Goal: Check status: Check status

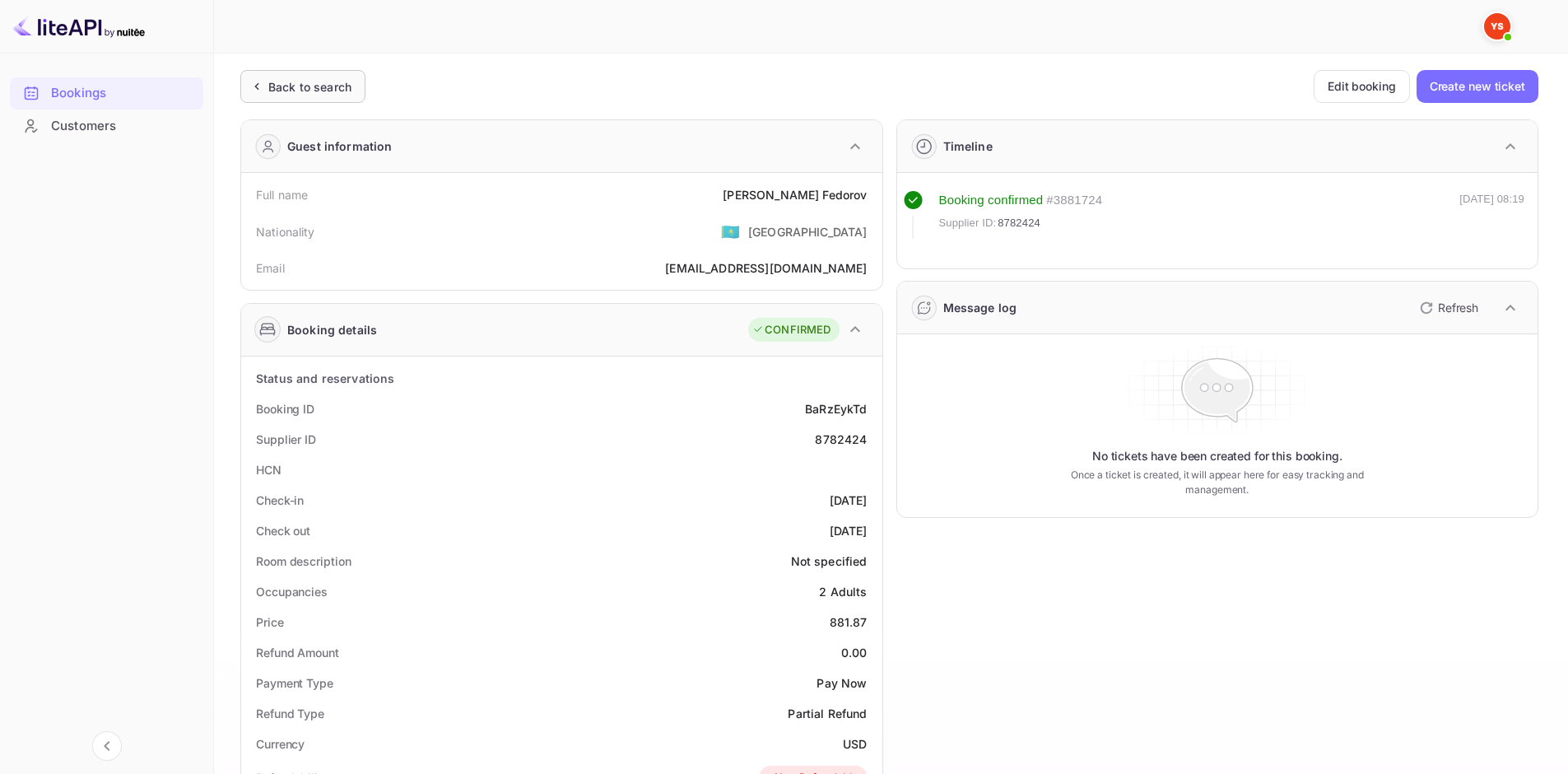
click at [348, 95] on div "Back to search" at bounding box center [303, 86] width 125 height 33
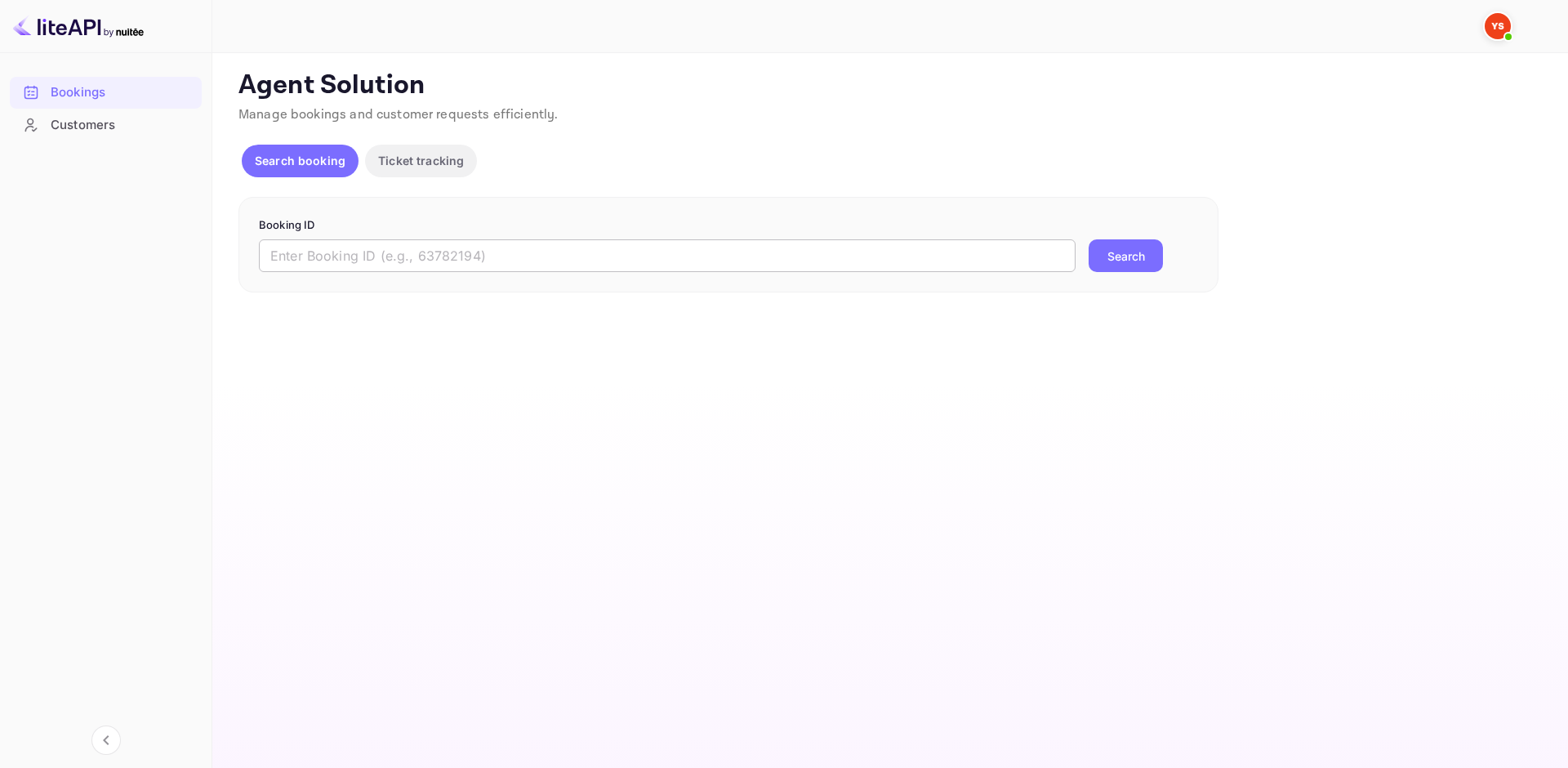
click at [539, 260] on input "text" at bounding box center [667, 255] width 817 height 33
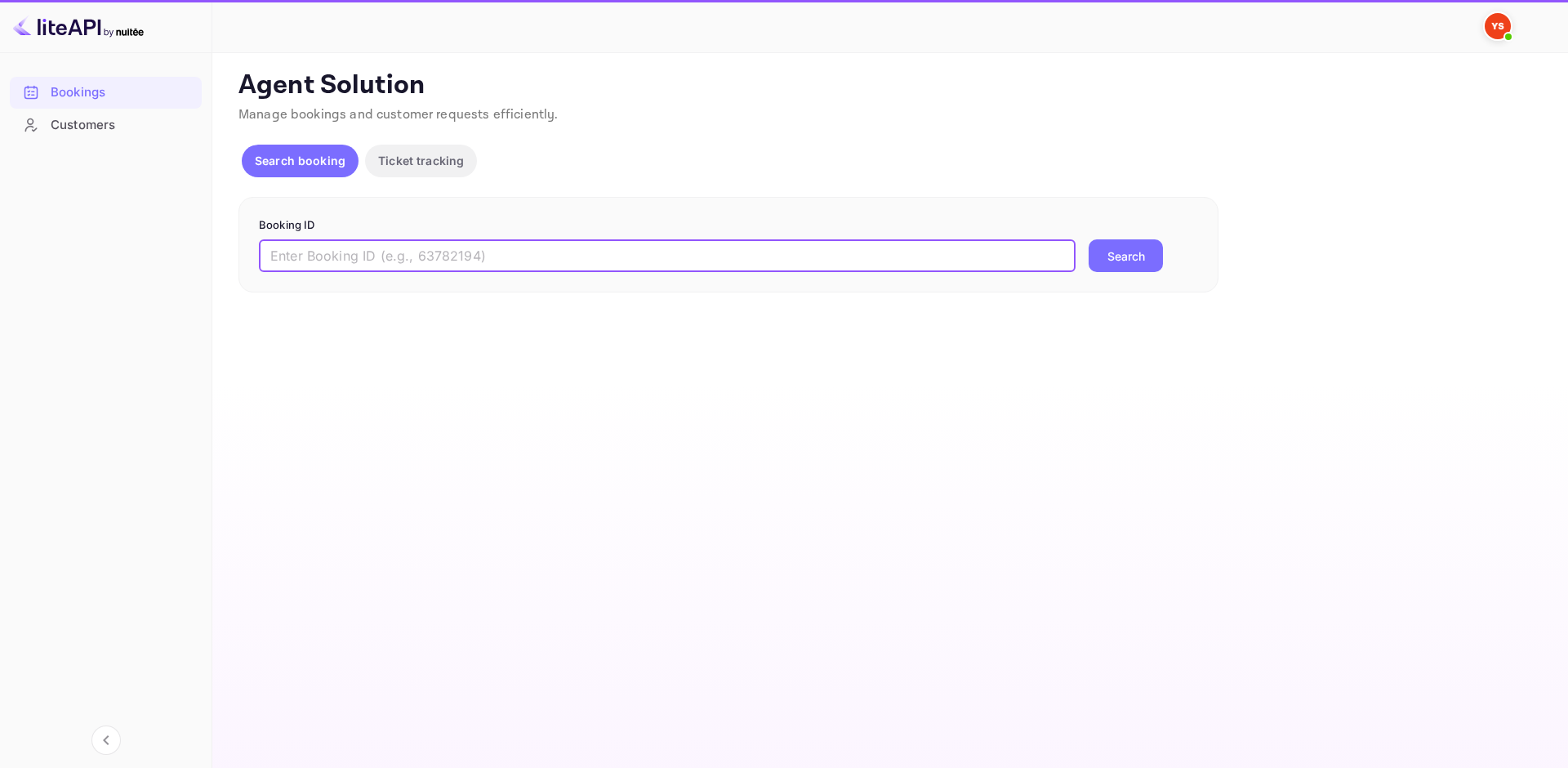
paste input "9045082"
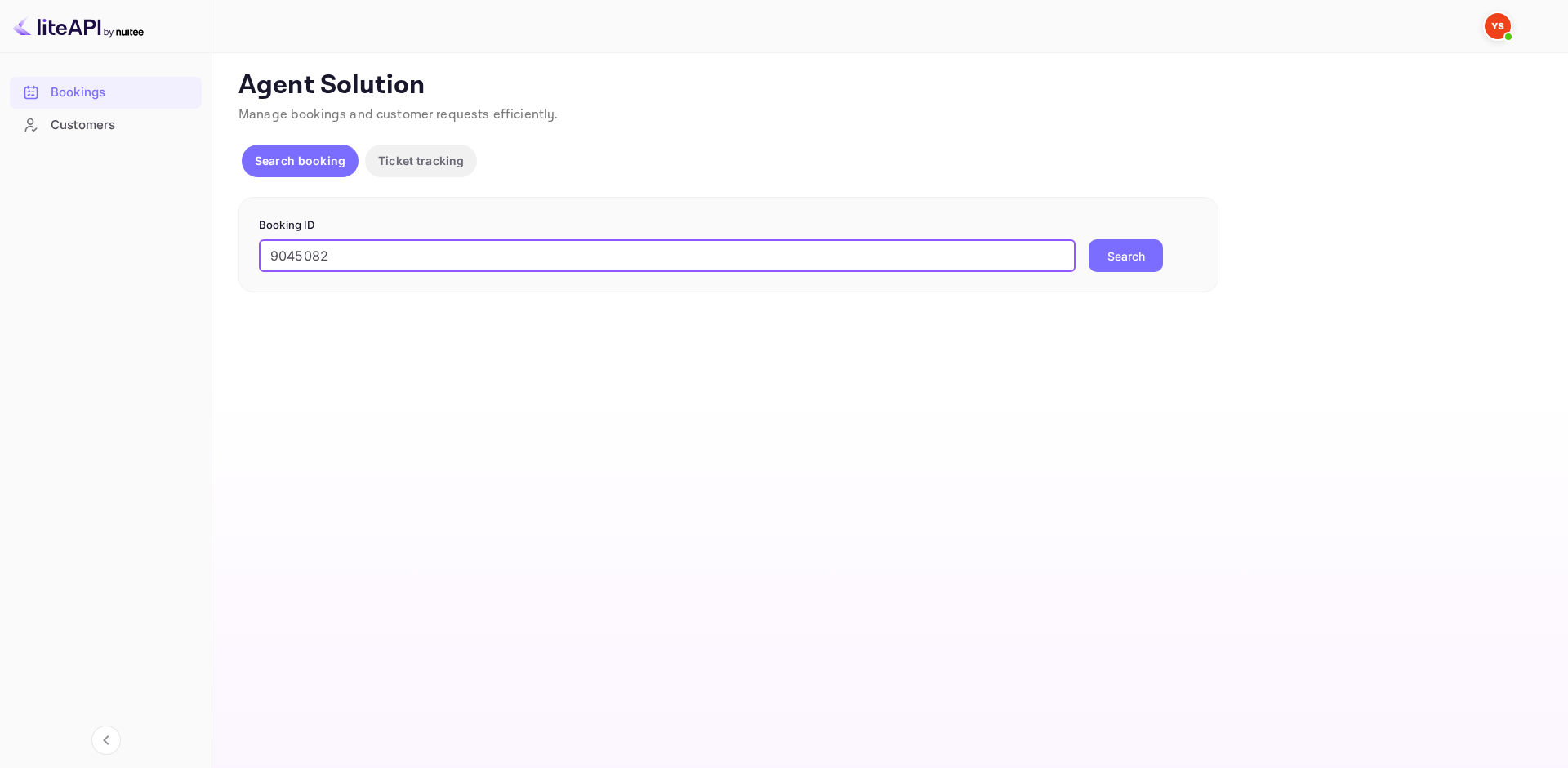
type input "9045082"
click at [1111, 260] on button "Search" at bounding box center [1126, 255] width 74 height 33
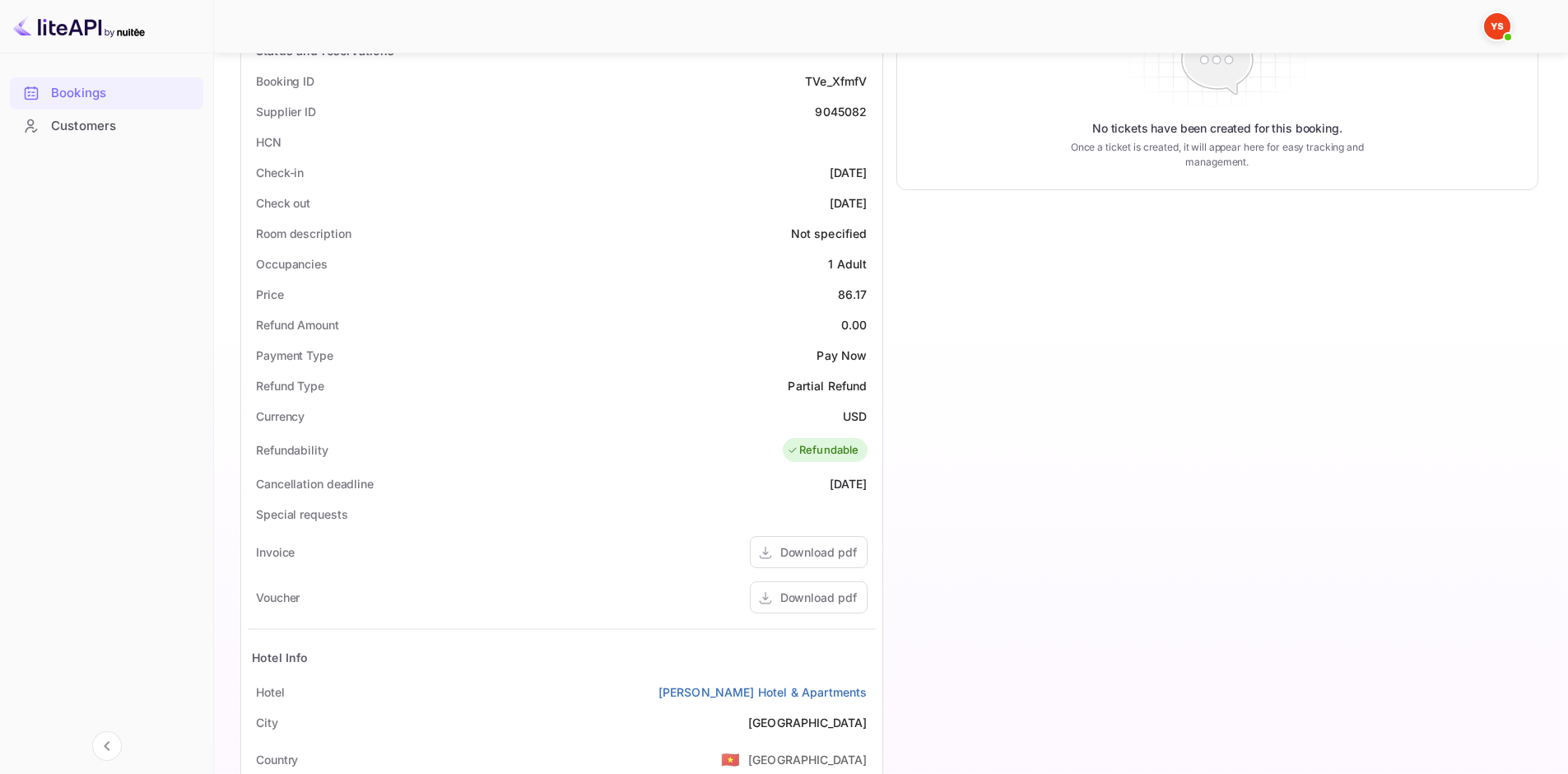
scroll to position [329, 0]
click at [829, 585] on div "Download pdf" at bounding box center [809, 595] width 117 height 32
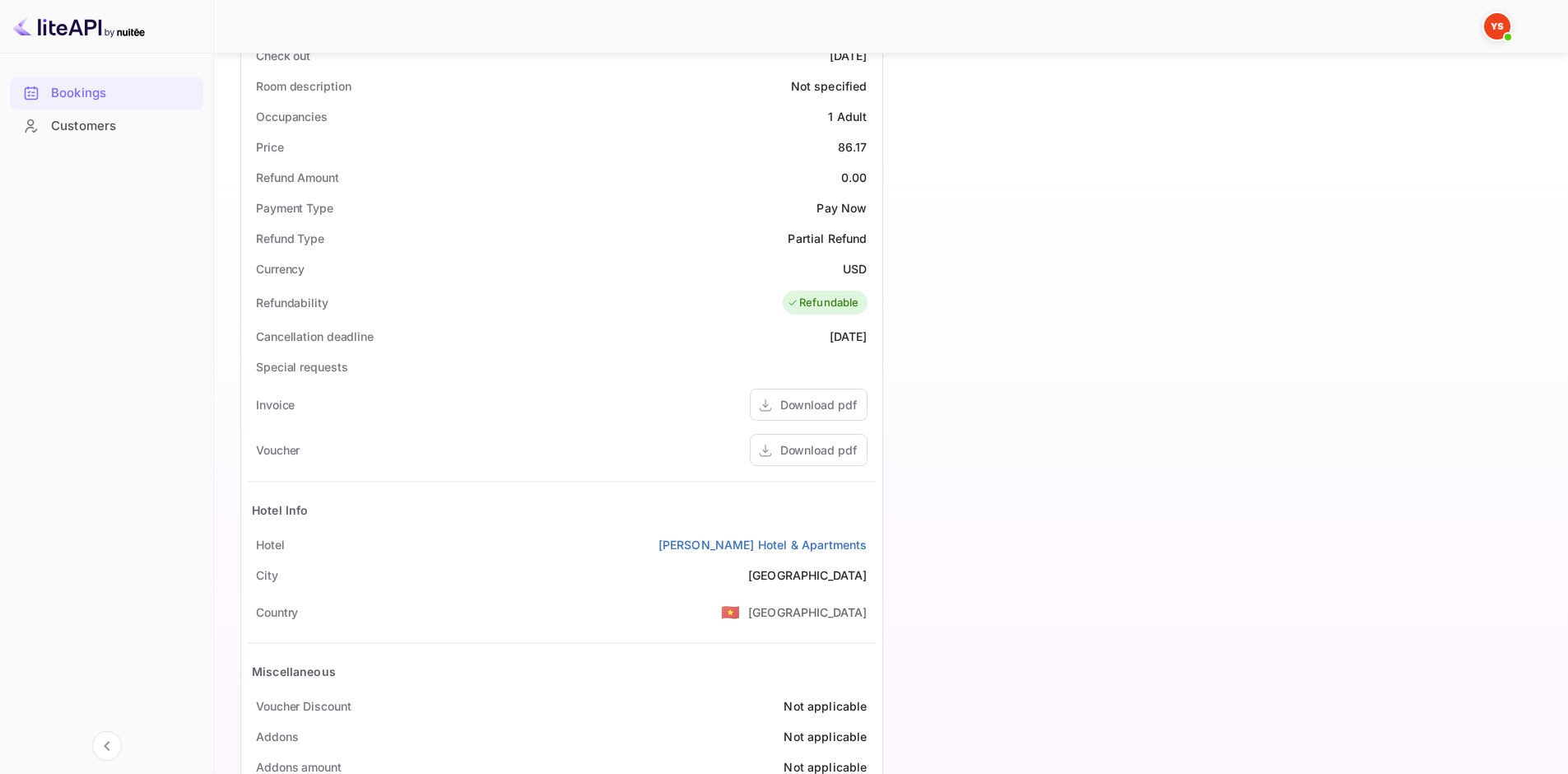
scroll to position [494, 0]
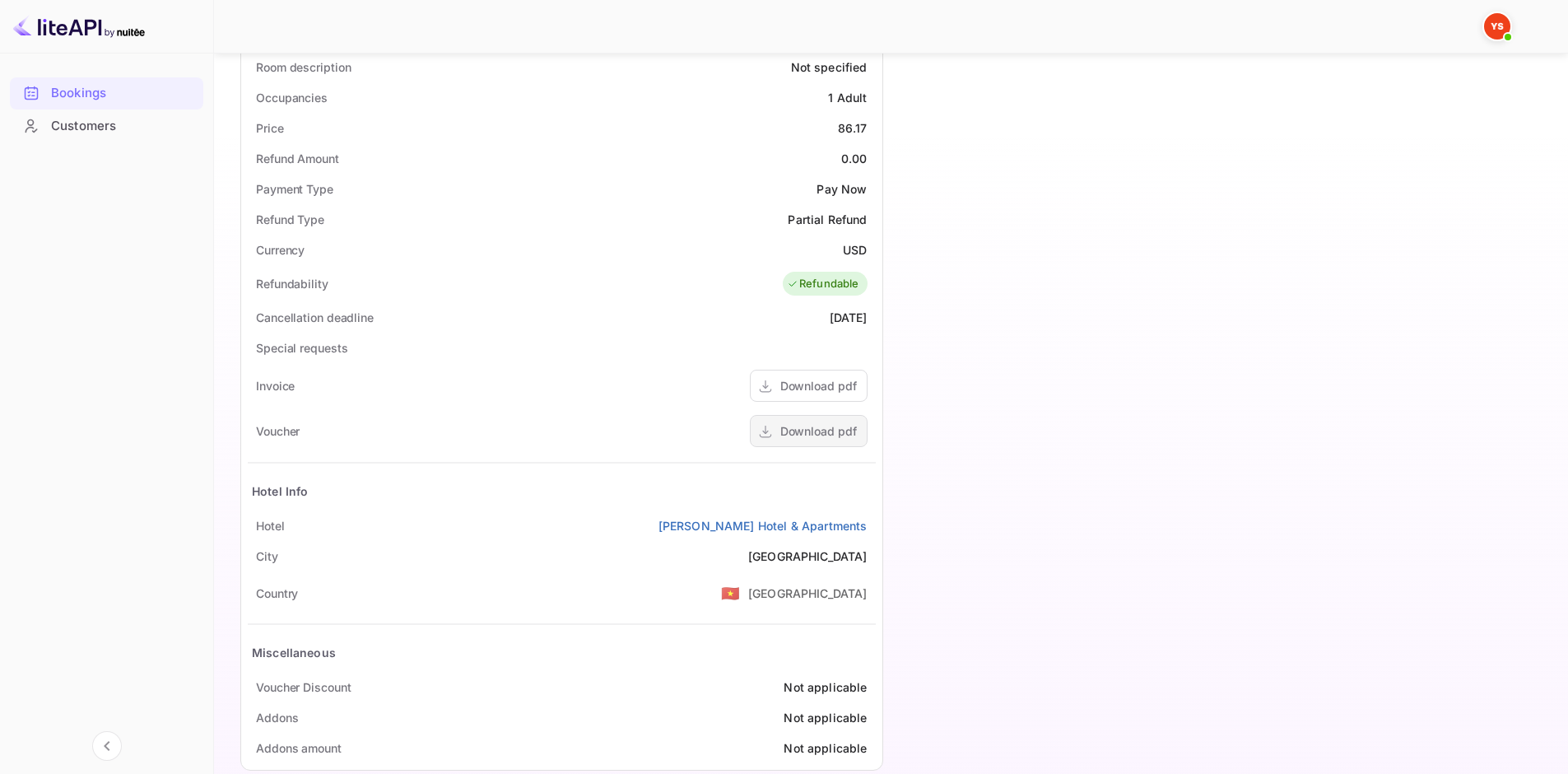
click at [821, 430] on div "Download pdf" at bounding box center [819, 431] width 77 height 17
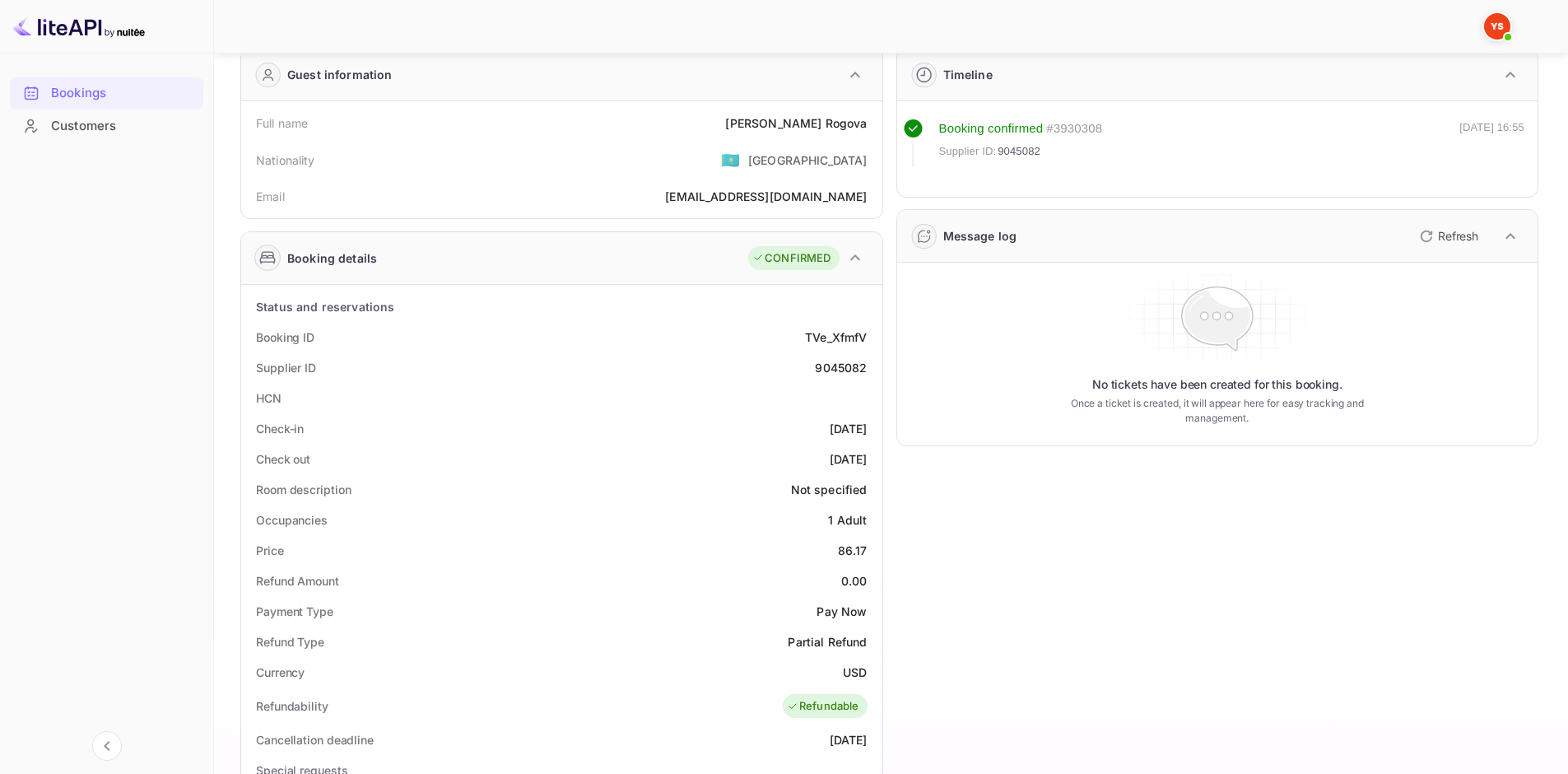
scroll to position [0, 0]
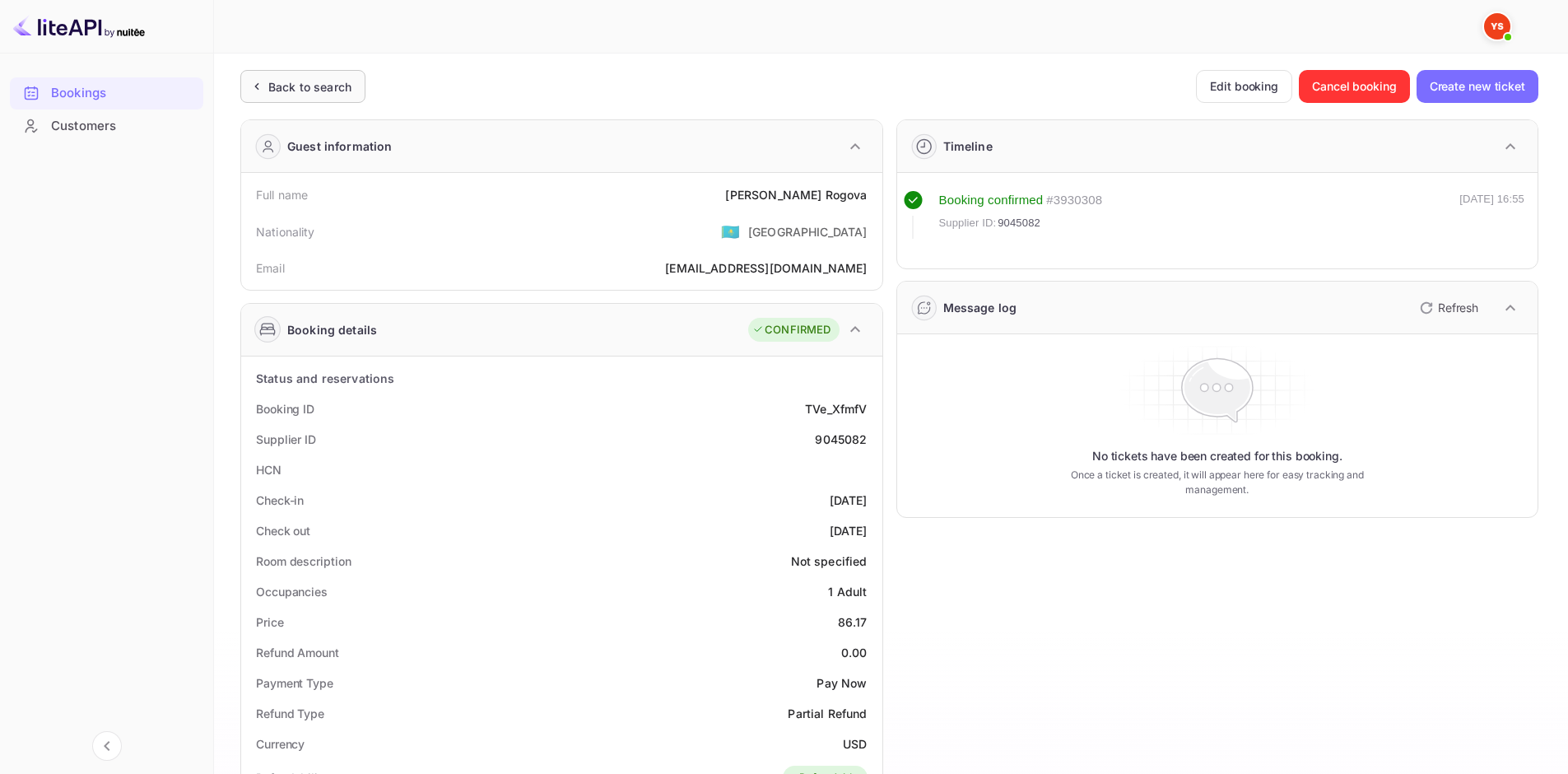
click at [316, 84] on div "Back to search" at bounding box center [310, 86] width 83 height 17
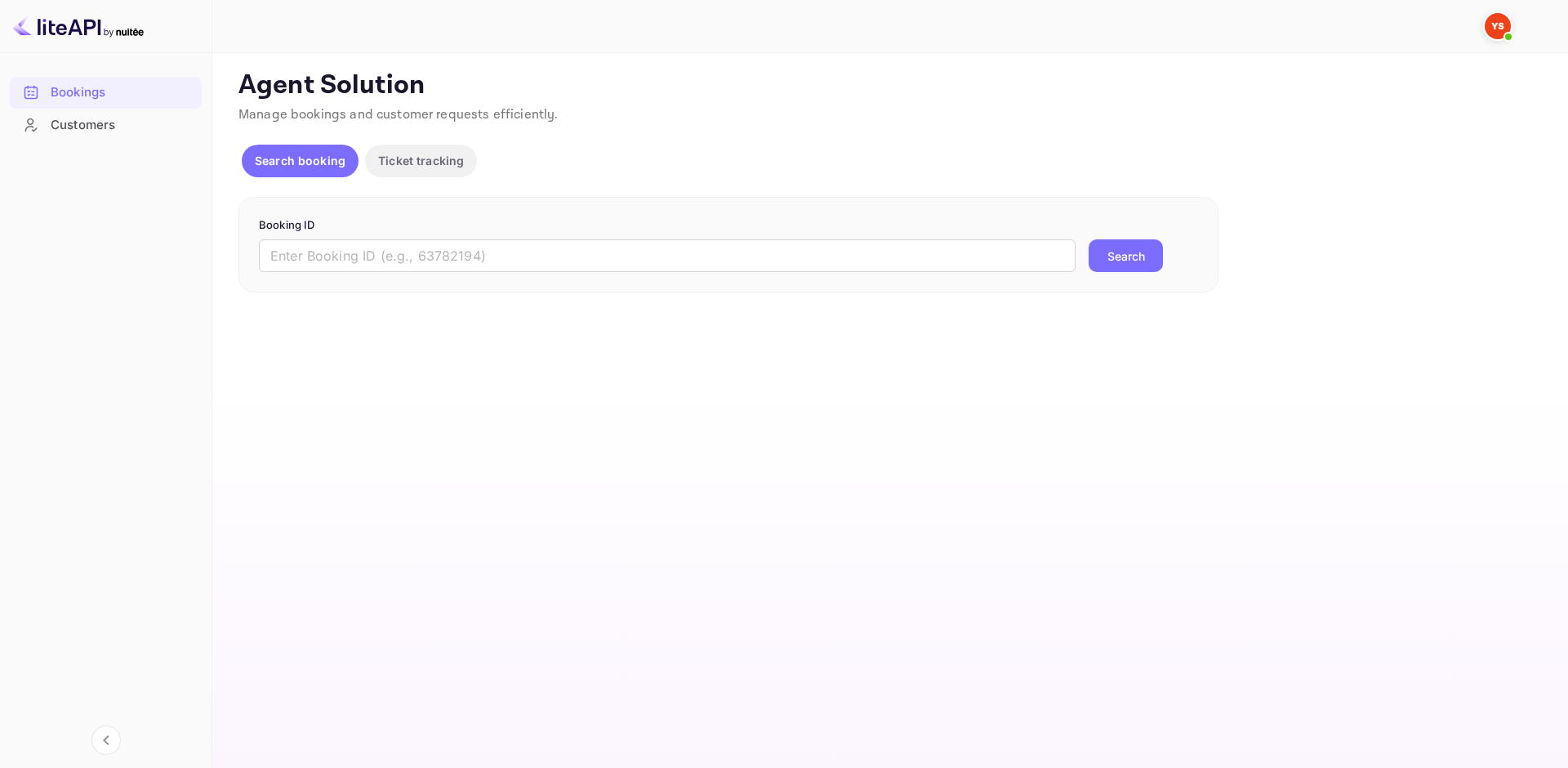
click at [392, 237] on form "Booking ID ​ Search" at bounding box center [728, 245] width 939 height 56
click at [382, 262] on input "text" at bounding box center [667, 255] width 817 height 33
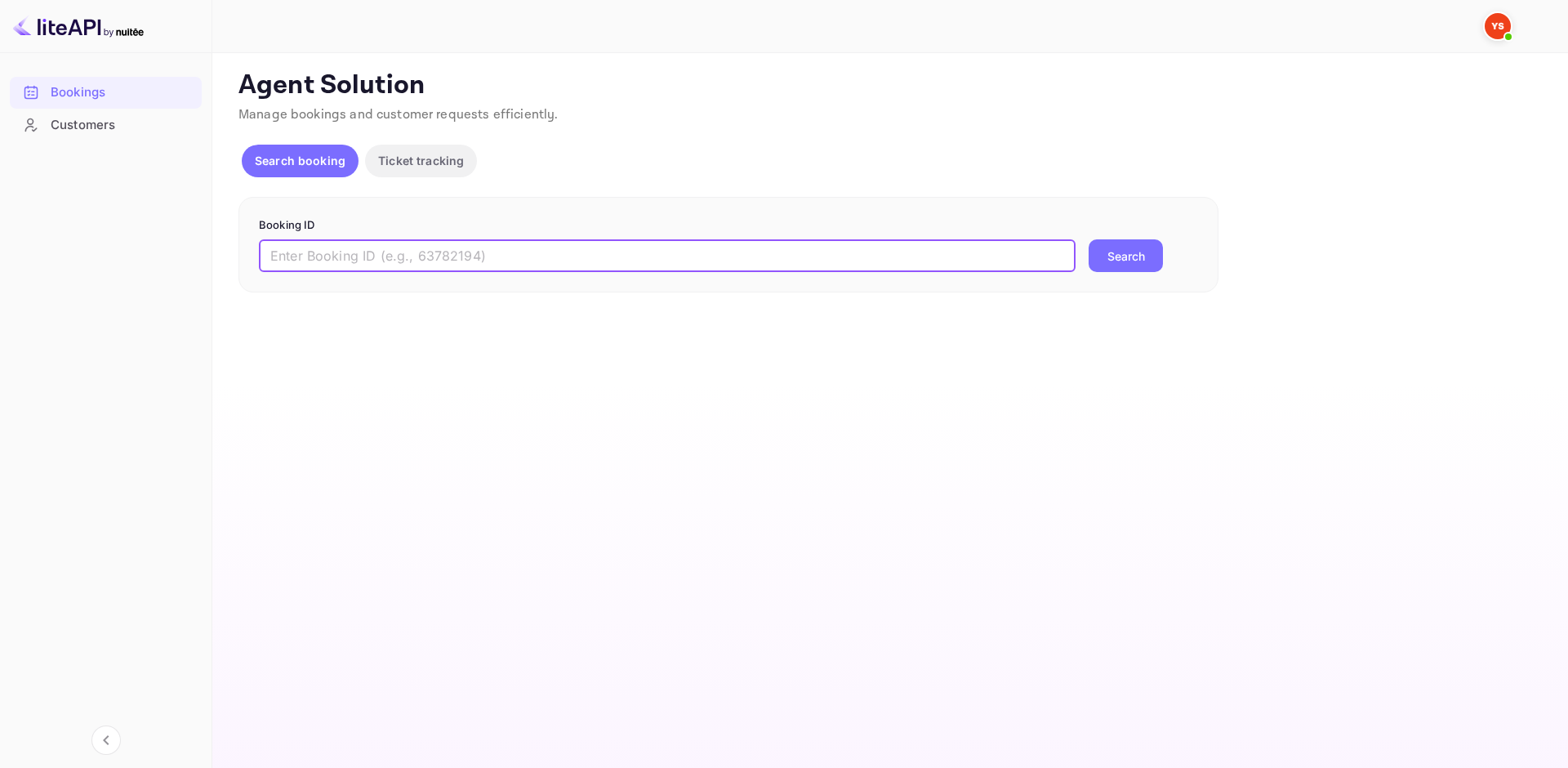
paste input "[PERSON_NAME][EMAIL_ADDRESS][DOMAIN_NAME]"
drag, startPoint x: 521, startPoint y: 250, endPoint x: 222, endPoint y: 250, distance: 299.0
click at [223, 250] on div "Unsaved Changes Ticket Affiliate URL [URL][DOMAIN_NAME] Business partner name N…" at bounding box center [880, 172] width 1336 height 239
paste input "9215240"
type input "9215240"
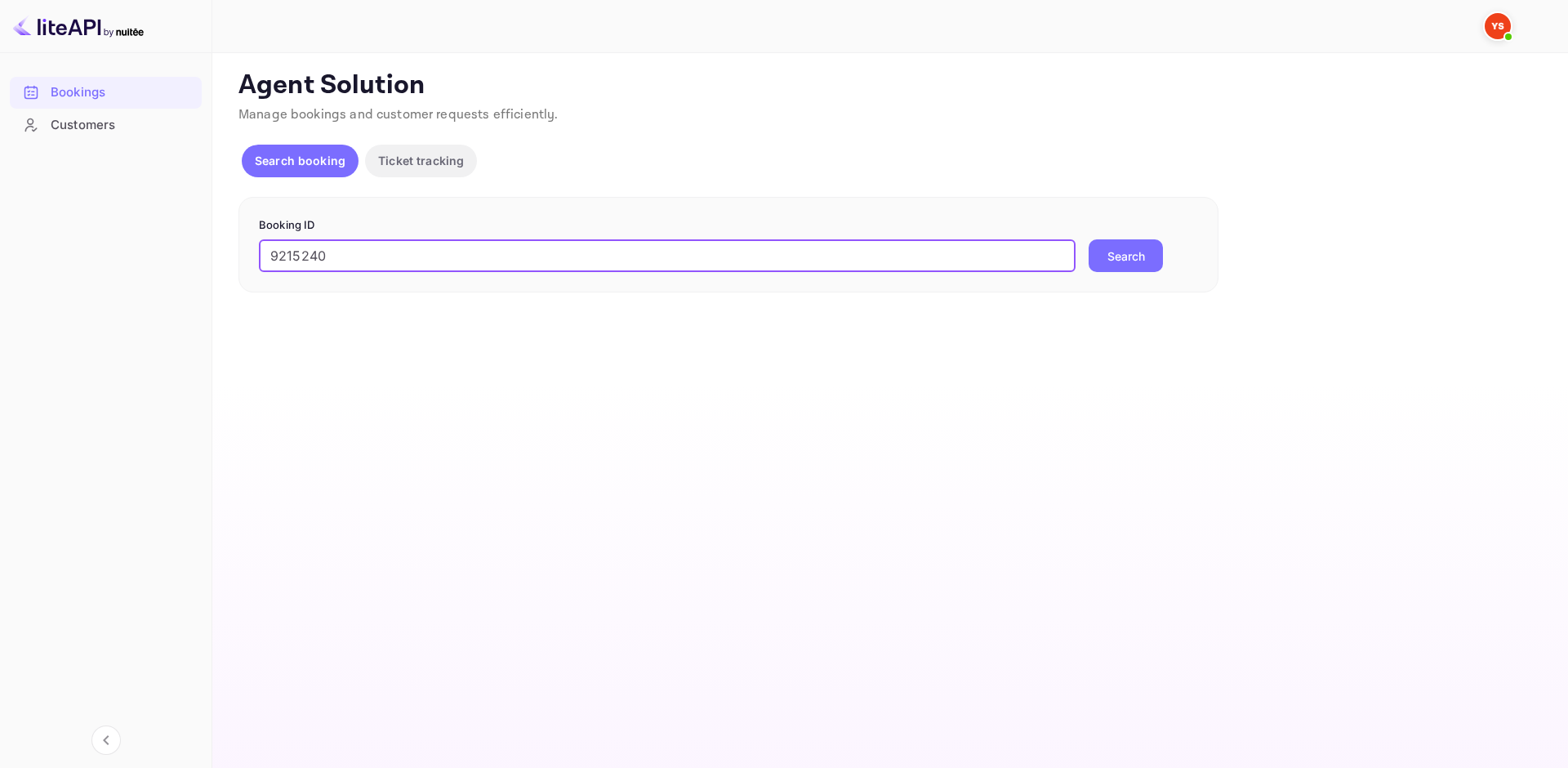
click at [1109, 252] on button "Search" at bounding box center [1126, 255] width 74 height 33
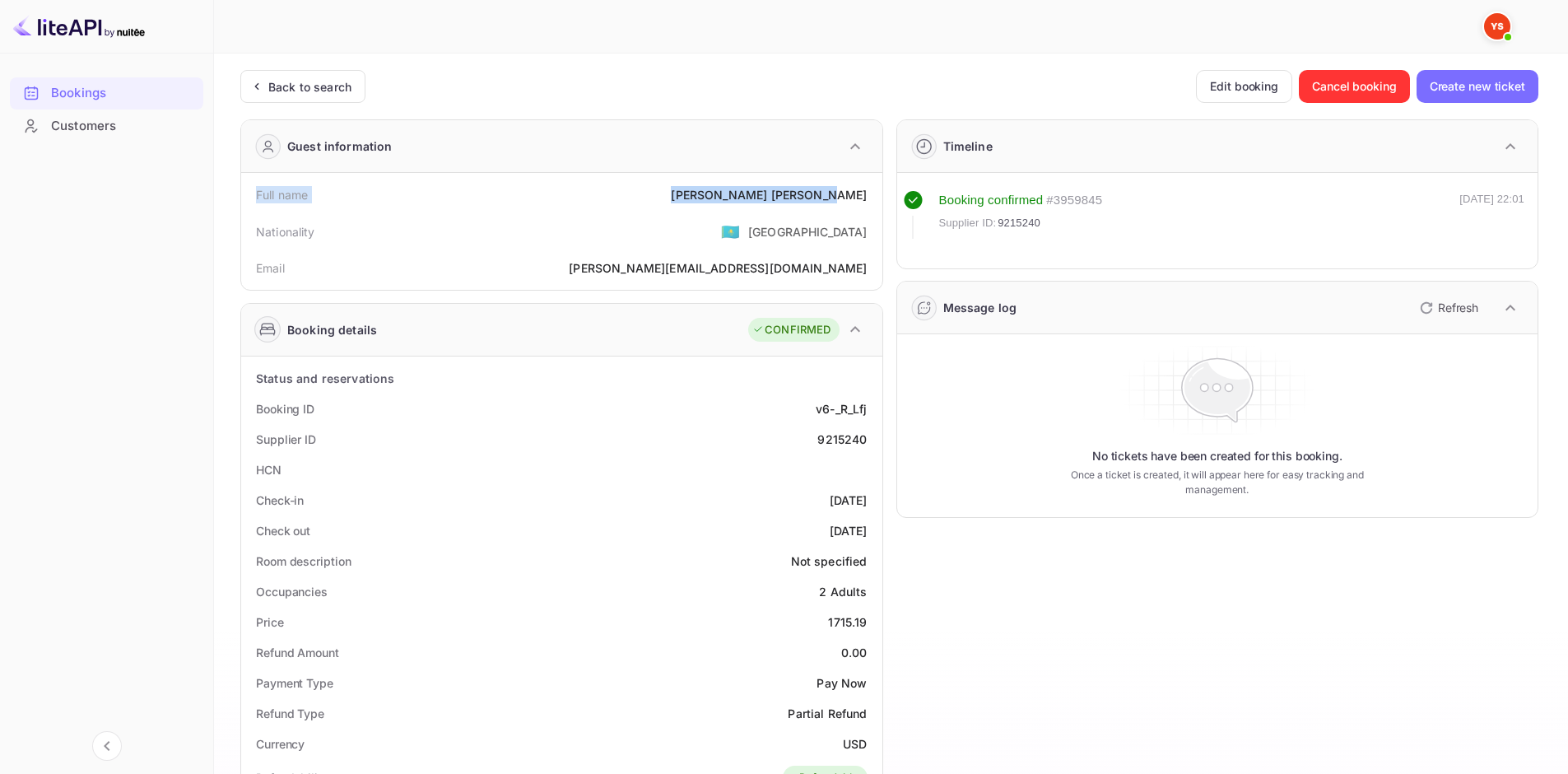
drag, startPoint x: 258, startPoint y: 198, endPoint x: 868, endPoint y: 199, distance: 610.0
click at [868, 199] on div "Full name [PERSON_NAME]" at bounding box center [562, 195] width 628 height 30
copy div "Full name [PERSON_NAME]"
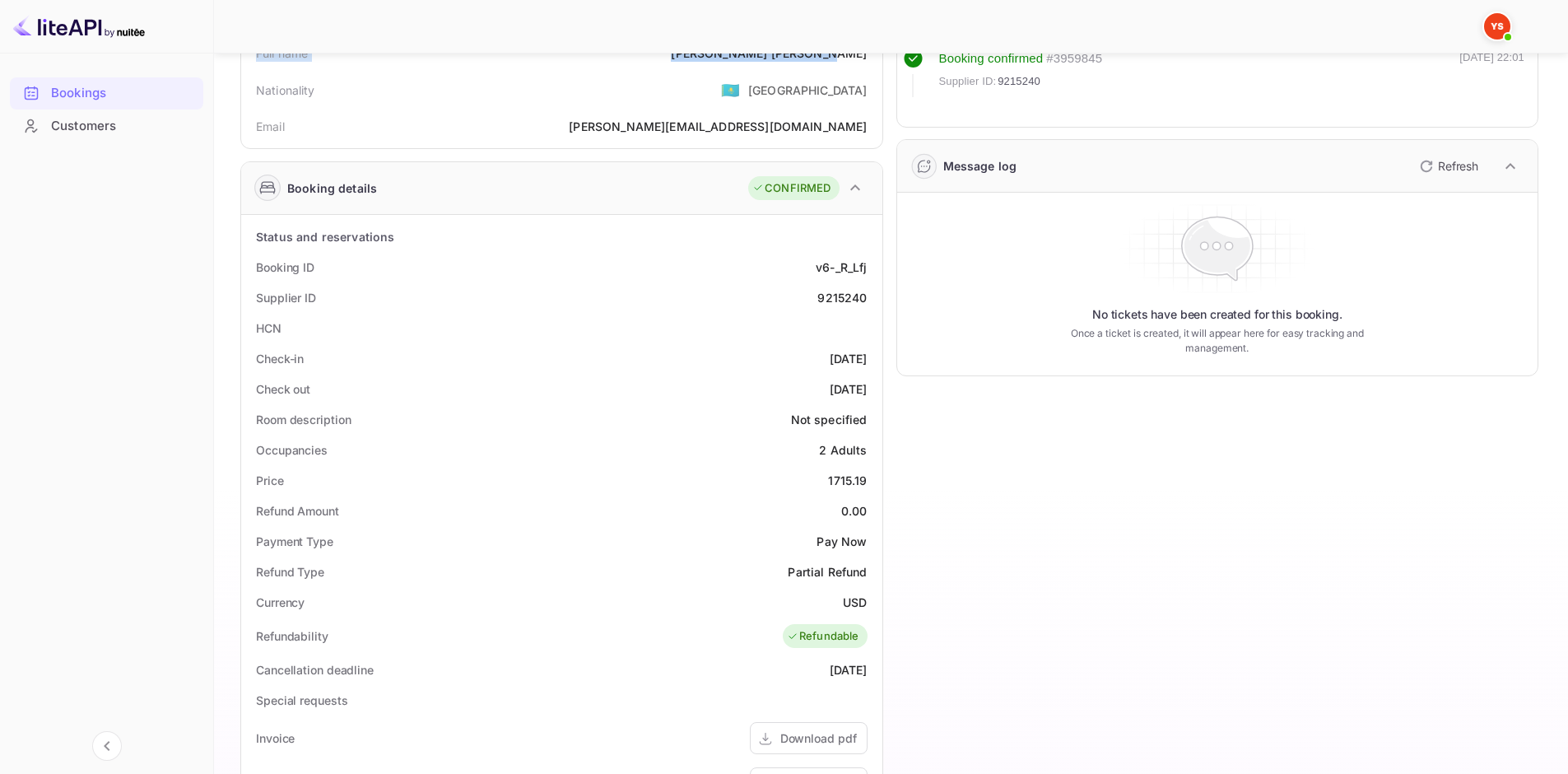
scroll to position [165, 0]
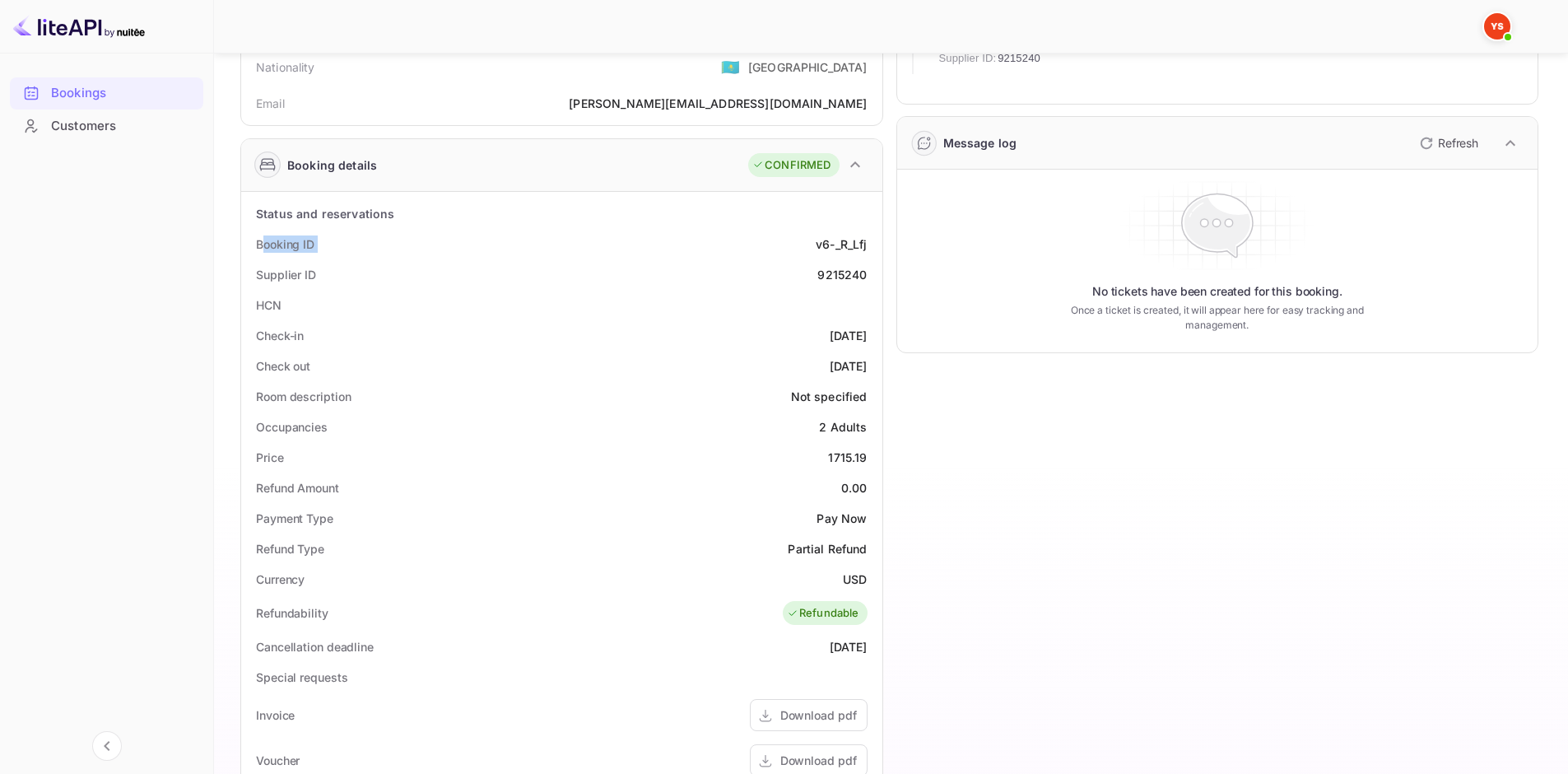
drag, startPoint x: 312, startPoint y: 246, endPoint x: 660, endPoint y: 257, distance: 348.2
click at [660, 257] on div "Booking ID v6-_R_Lfj" at bounding box center [562, 244] width 628 height 30
drag, startPoint x: 251, startPoint y: 244, endPoint x: 868, endPoint y: 282, distance: 618.2
click at [868, 282] on div "Status and reservations Booking ID v6-_R_Lfj Supplier ID 9215240 HCN Check-in […" at bounding box center [562, 645] width 628 height 894
copy div "Booking ID v6-_R_Lfj Supplier ID 9215240"
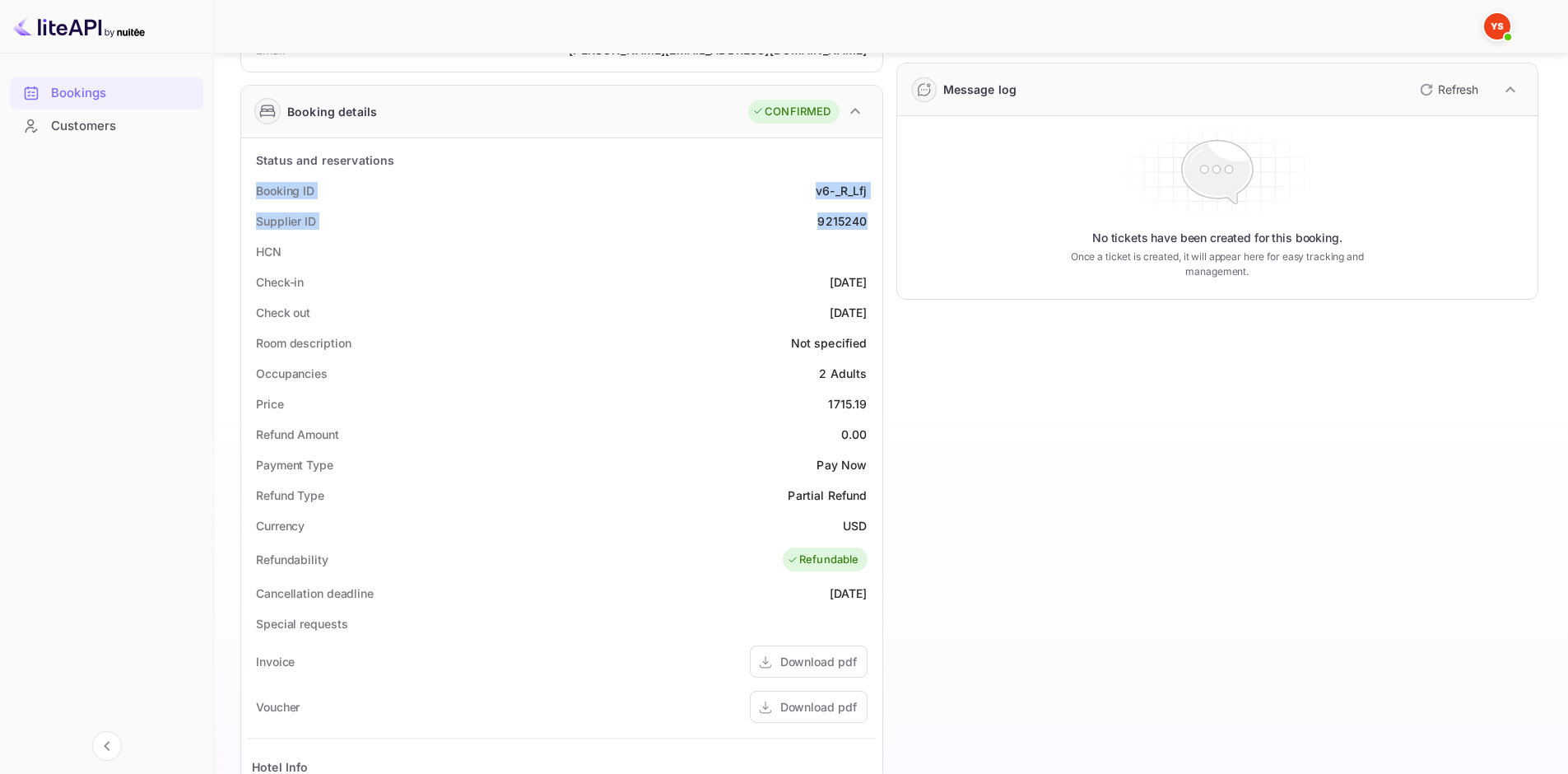
scroll to position [247, 0]
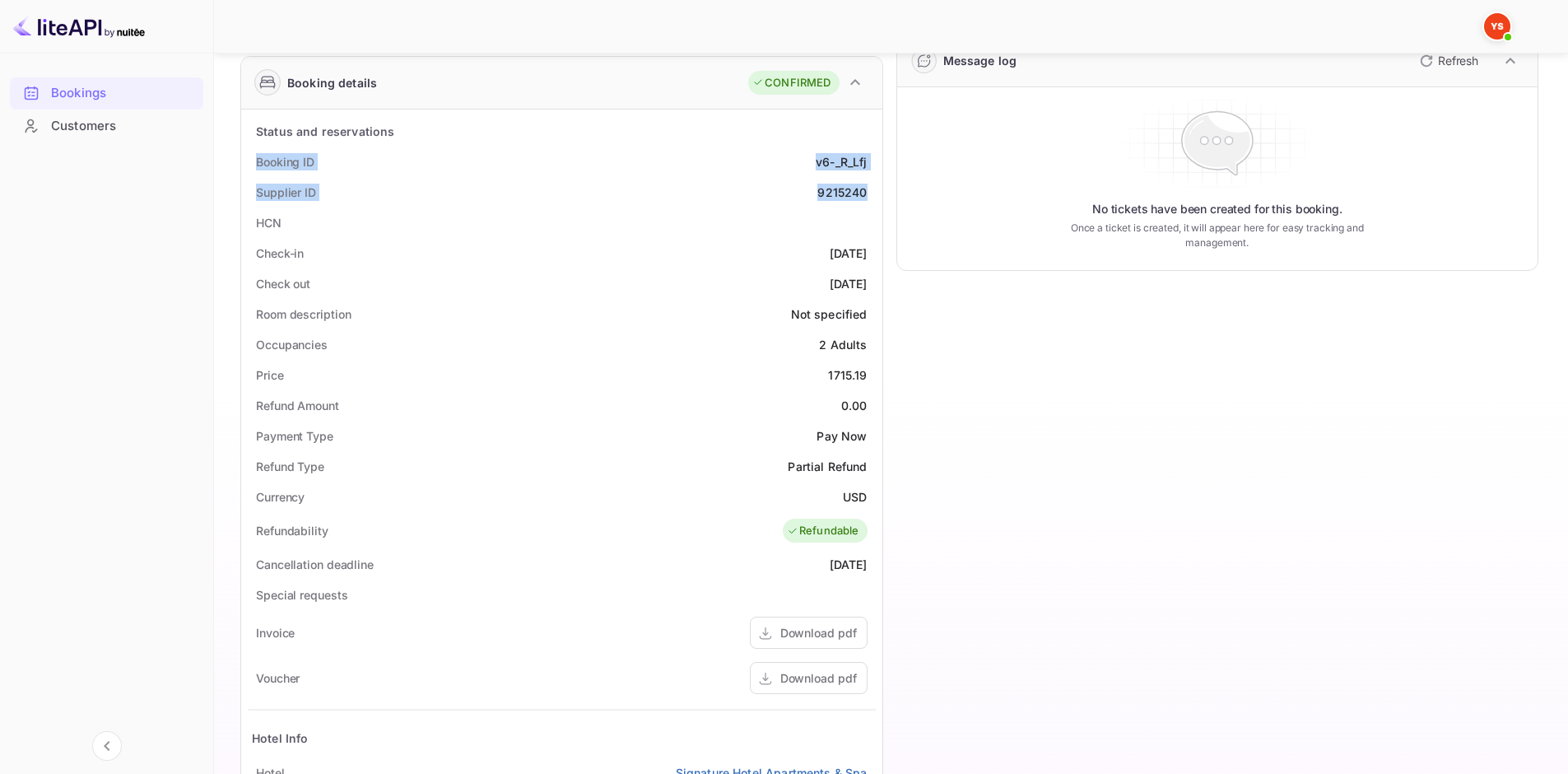
drag, startPoint x: 258, startPoint y: 252, endPoint x: 867, endPoint y: 281, distance: 609.7
click at [867, 281] on div "Status and reservations Booking ID v6-_R_Lfj Supplier ID 9215240 HCN Check-in […" at bounding box center [562, 562] width 628 height 894
copy div "Check-in [DATE] Check out [DATE]"
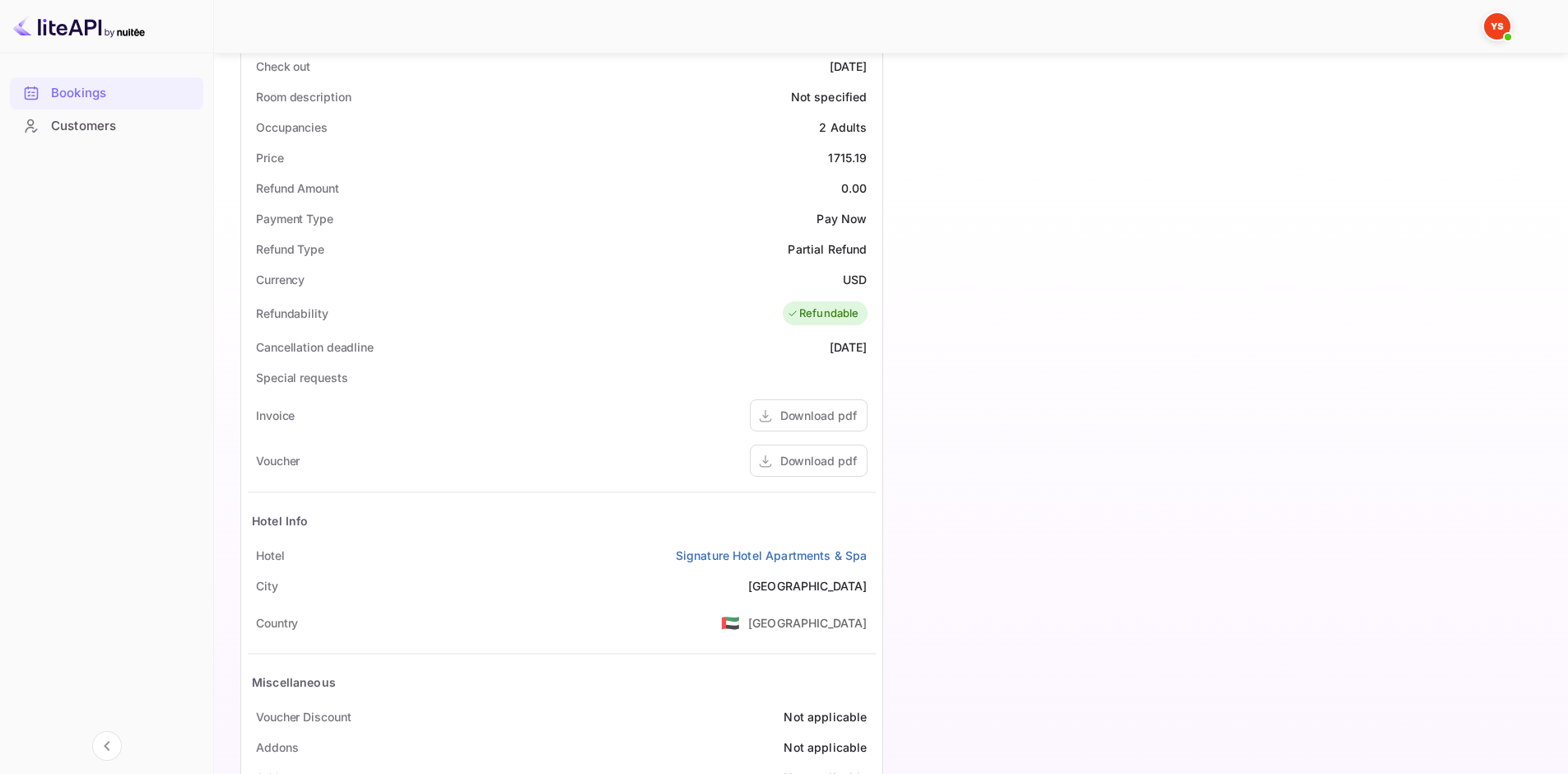
scroll to position [521, 0]
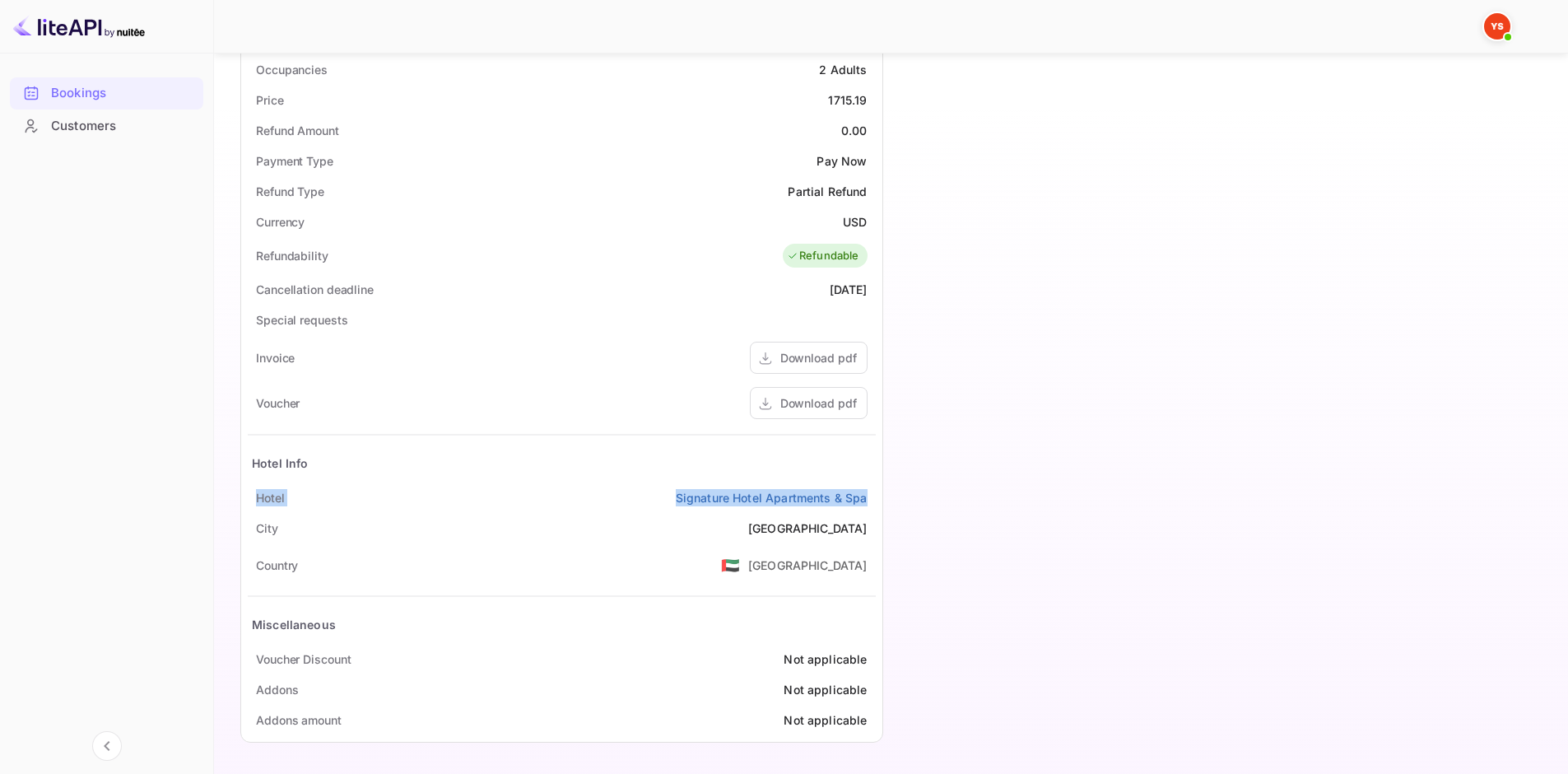
drag, startPoint x: 253, startPoint y: 489, endPoint x: 870, endPoint y: 497, distance: 617.1
click at [870, 497] on div "Hotel Signature Hotel Apartments & Spa" at bounding box center [562, 497] width 628 height 30
copy div "Hotel Signature Hotel Apartments & Spa"
